Goal: Information Seeking & Learning: Learn about a topic

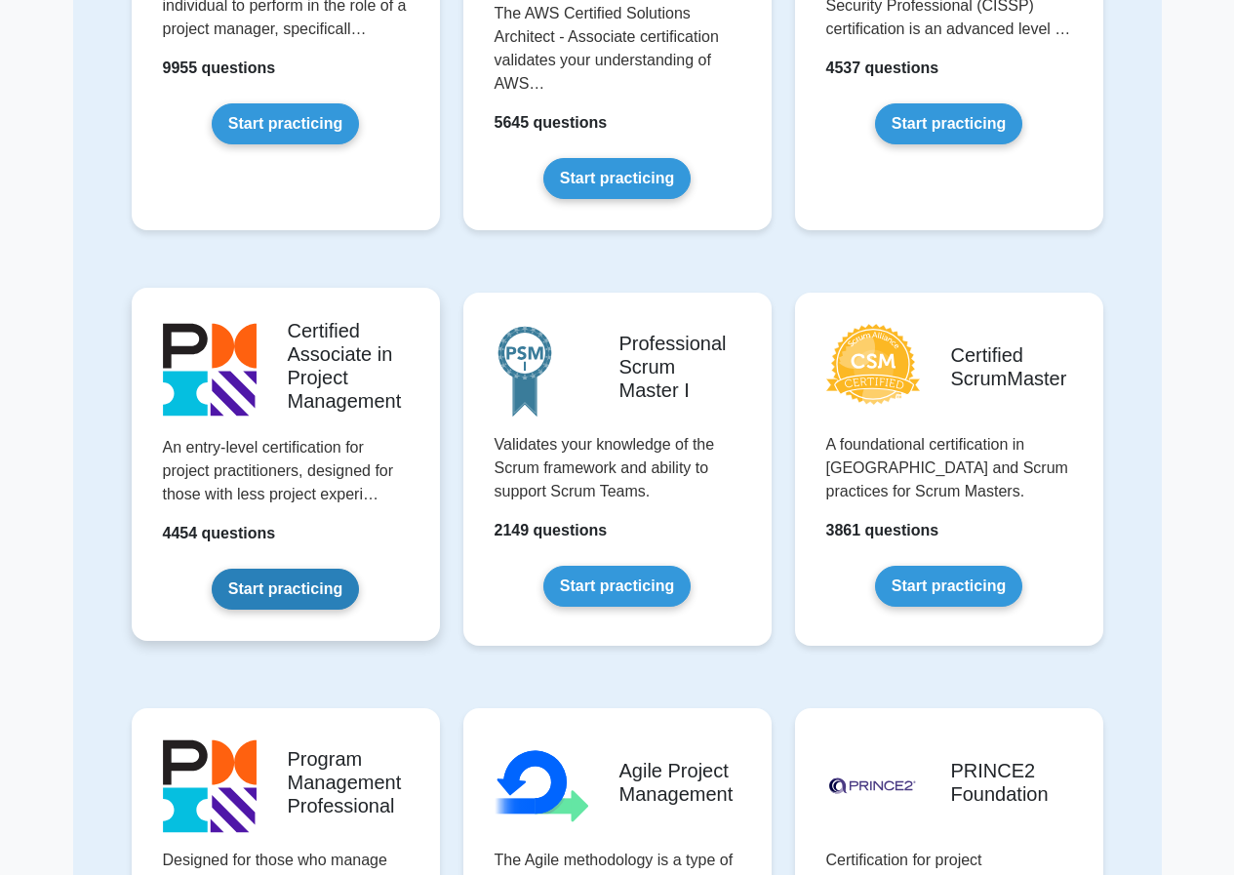
scroll to position [195, 0]
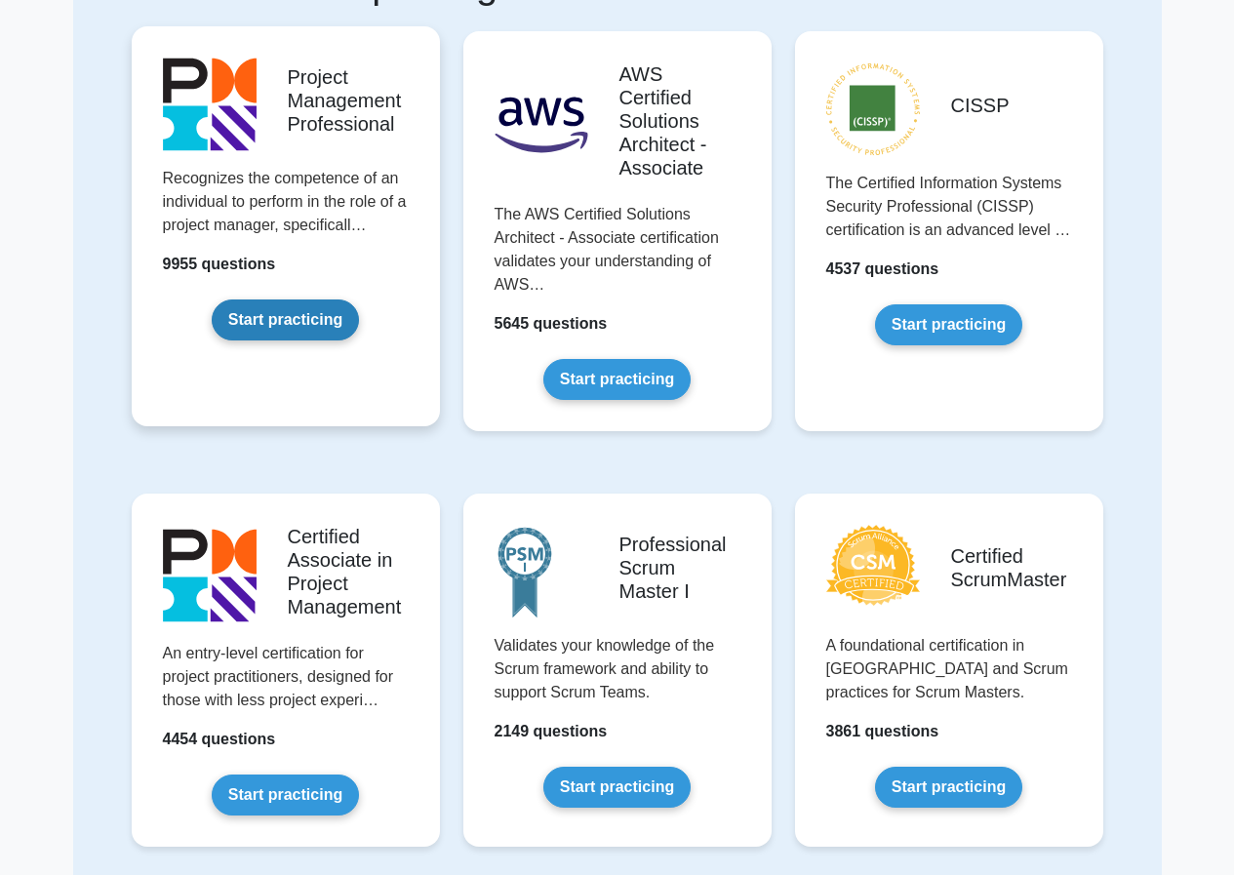
click at [301, 307] on link "Start practicing" at bounding box center [285, 319] width 147 height 41
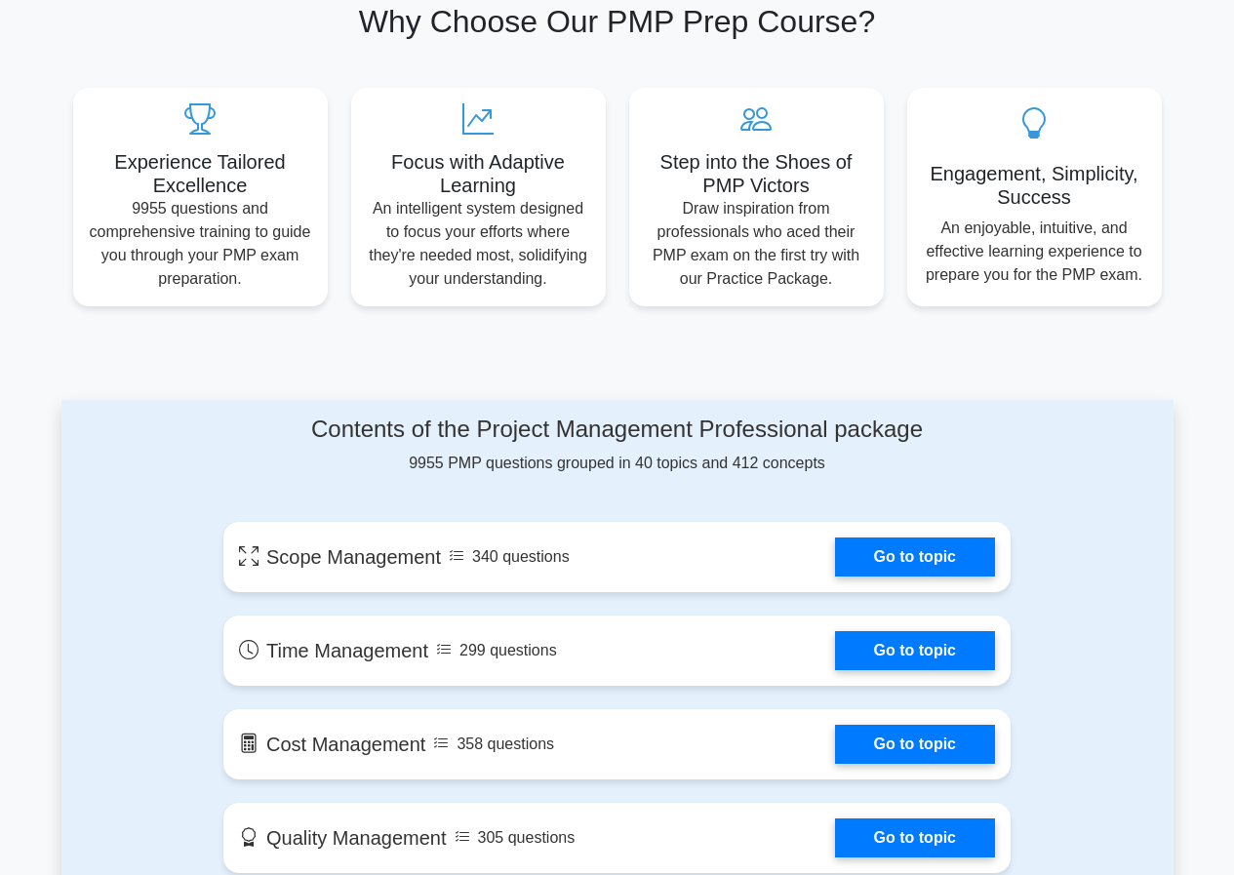
scroll to position [683, 0]
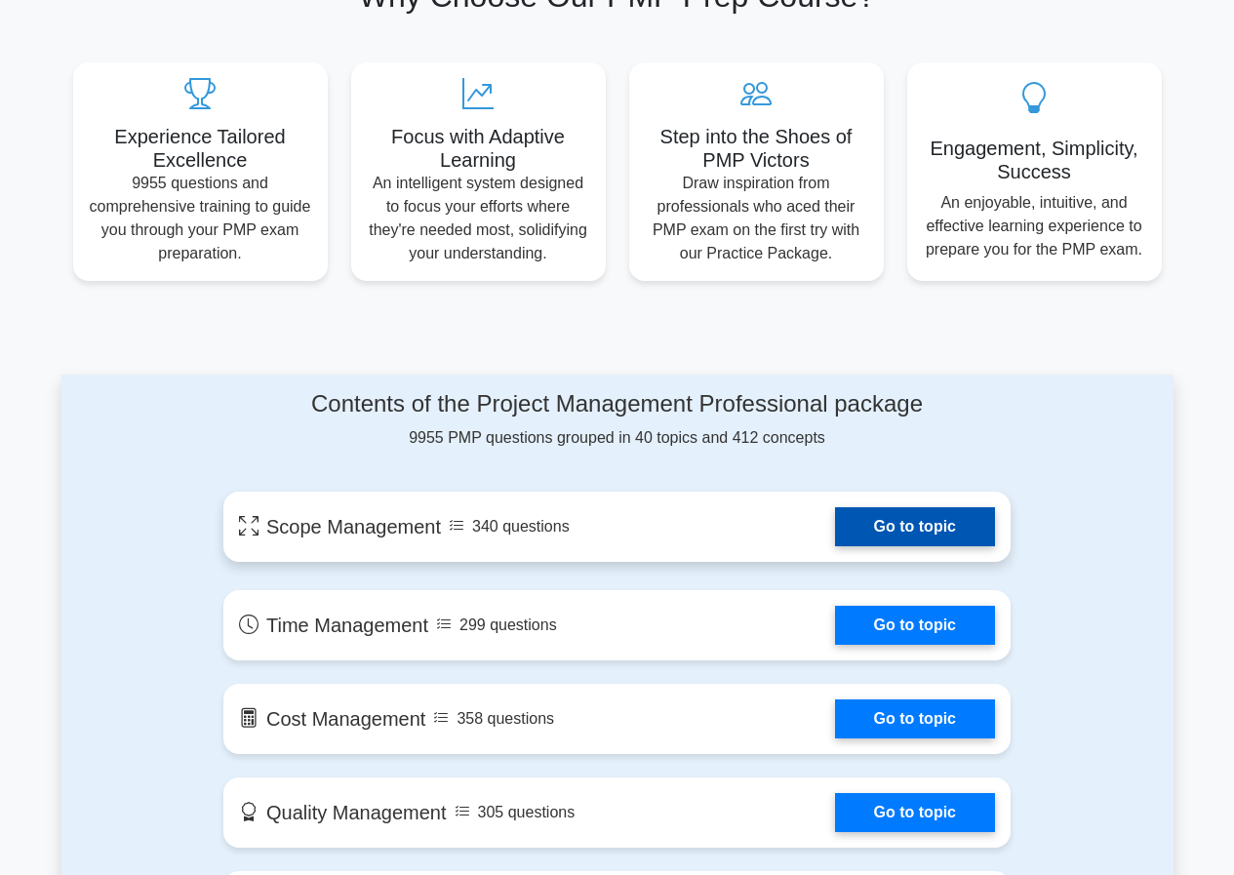
click at [880, 515] on link "Go to topic" at bounding box center [915, 526] width 160 height 39
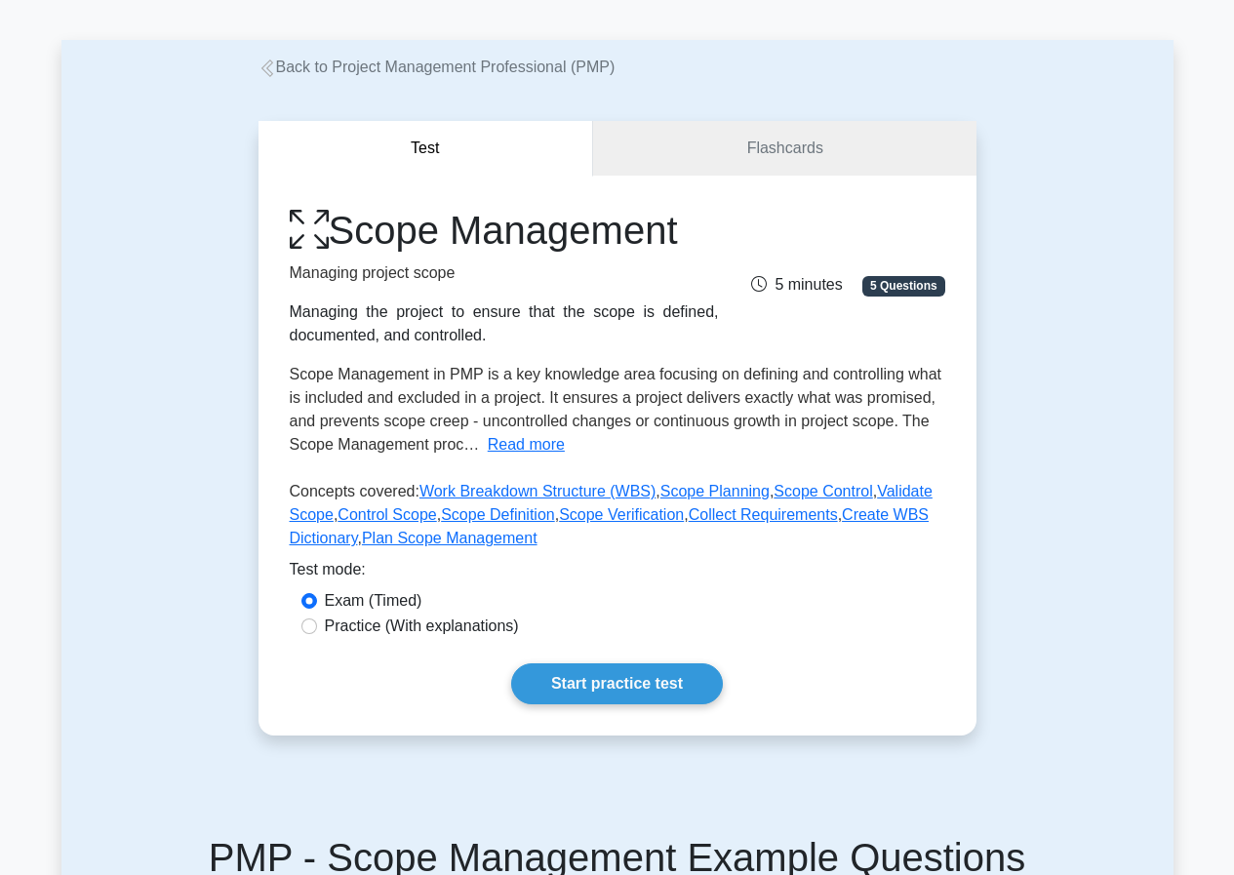
scroll to position [195, 0]
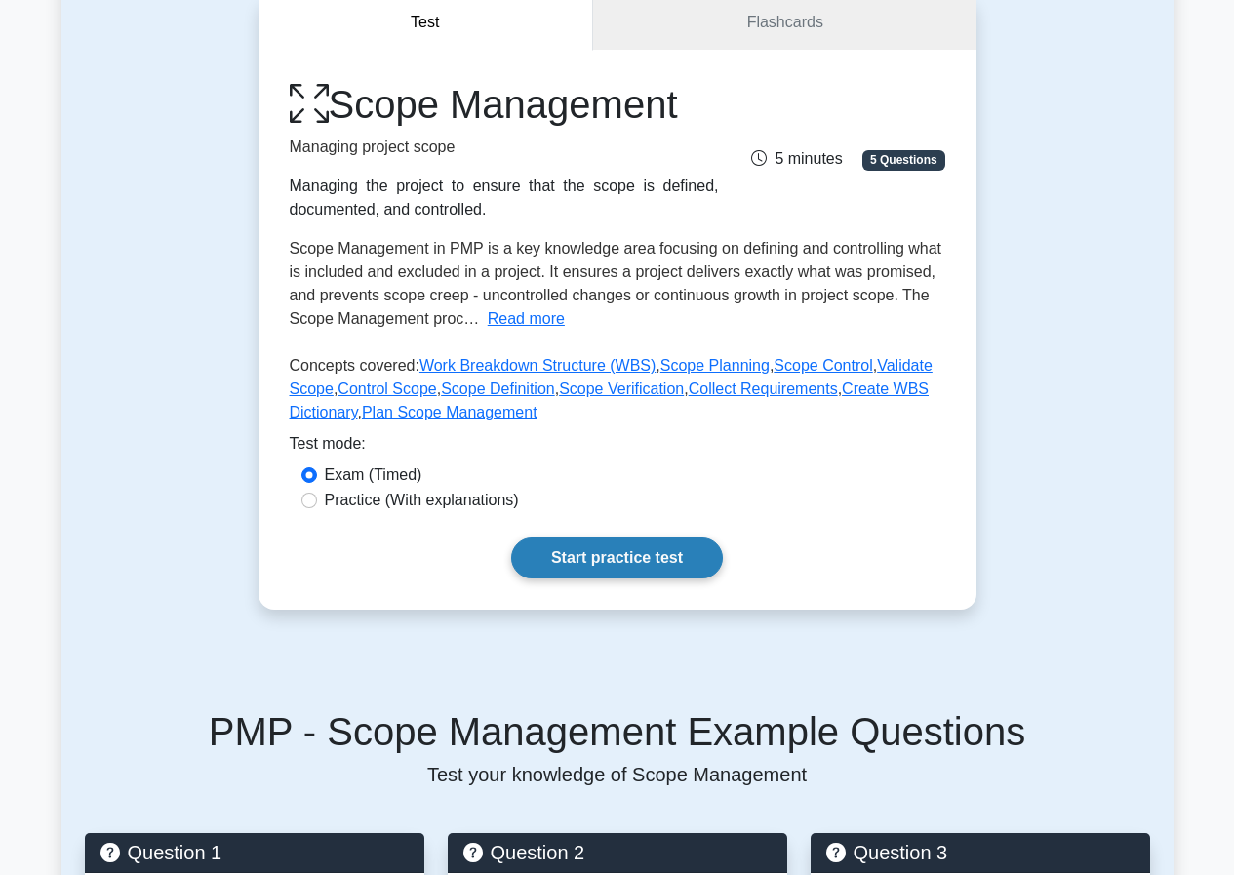
click at [627, 551] on link "Start practice test" at bounding box center [617, 558] width 212 height 41
